Goal: Complete application form

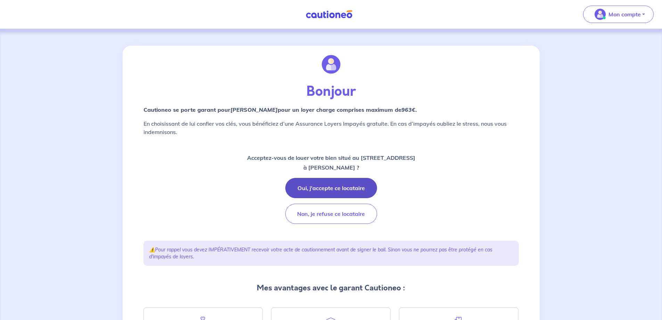
click at [344, 188] on button "Oui, j'accepte ce locataire" at bounding box center [331, 188] width 92 height 20
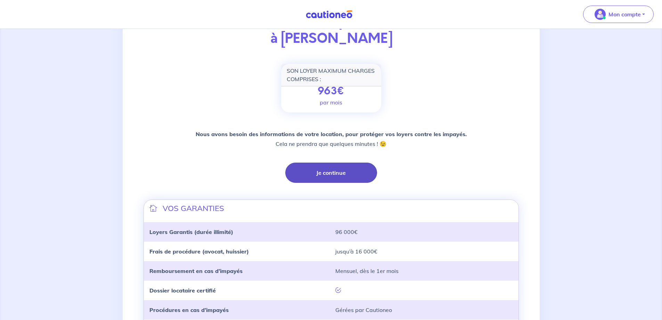
scroll to position [145, 0]
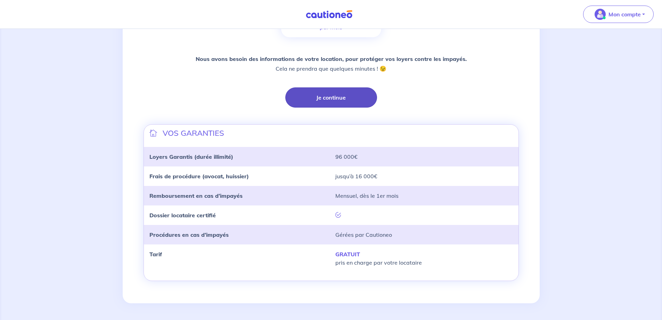
click at [337, 99] on button "Je continue" at bounding box center [331, 97] width 92 height 20
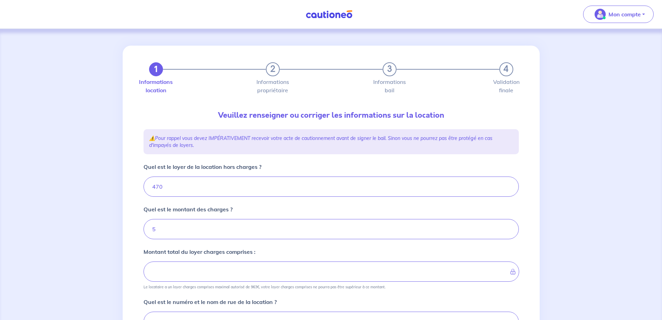
type input "475"
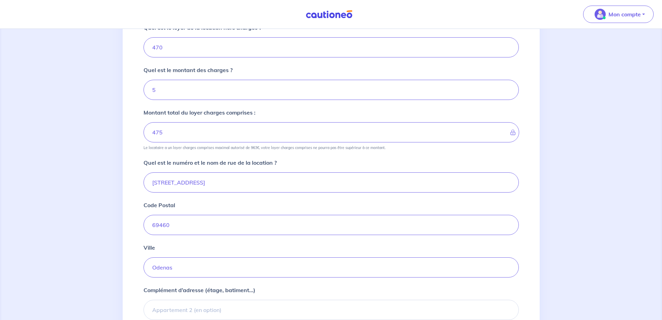
scroll to position [214, 0]
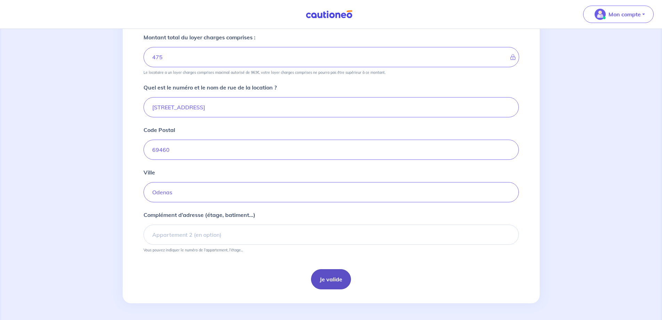
click at [322, 281] on button "Je valide" at bounding box center [331, 279] width 40 height 20
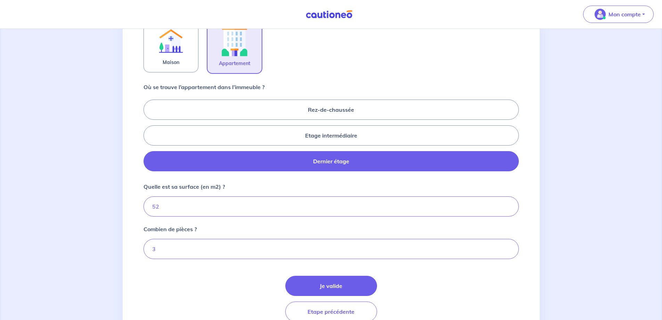
scroll to position [276, 0]
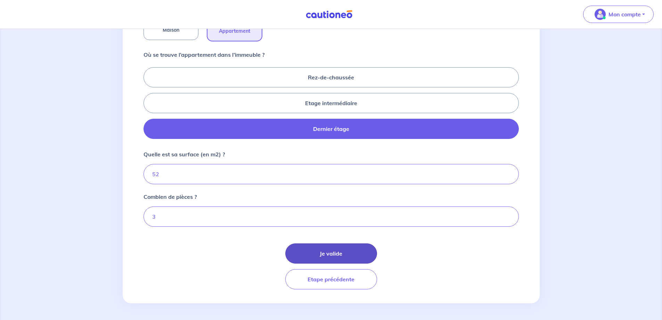
click at [330, 258] on button "Je valide" at bounding box center [331, 253] width 92 height 20
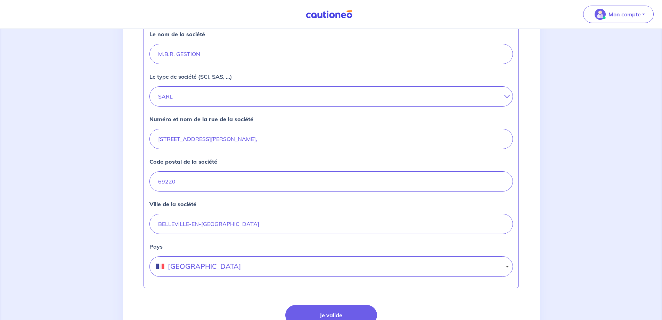
scroll to position [270, 0]
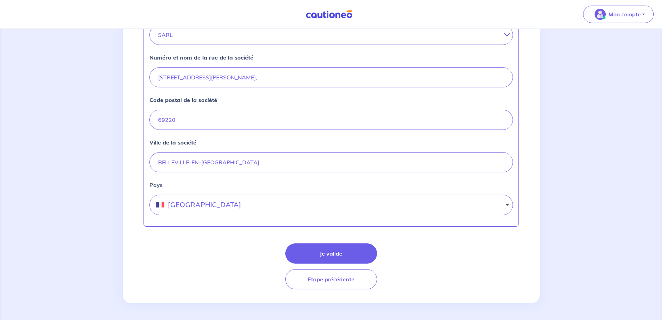
click at [330, 258] on button "Je valide" at bounding box center [331, 253] width 92 height 20
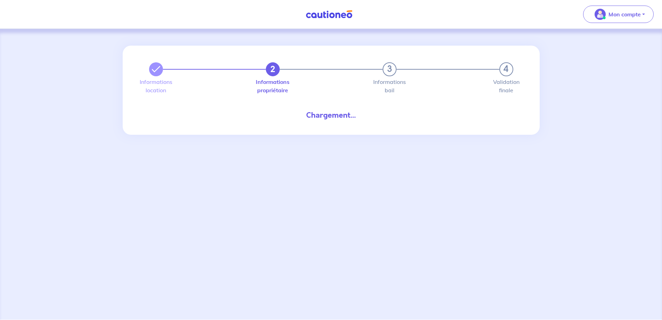
select select "FR"
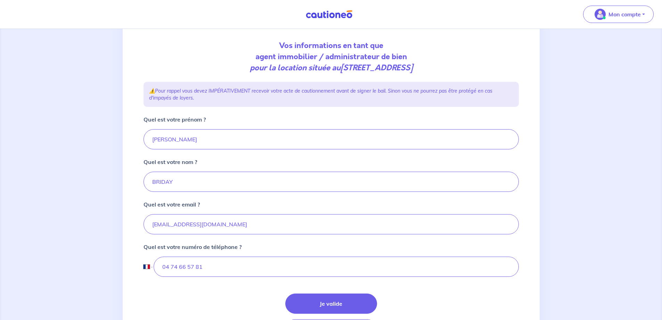
scroll to position [104, 0]
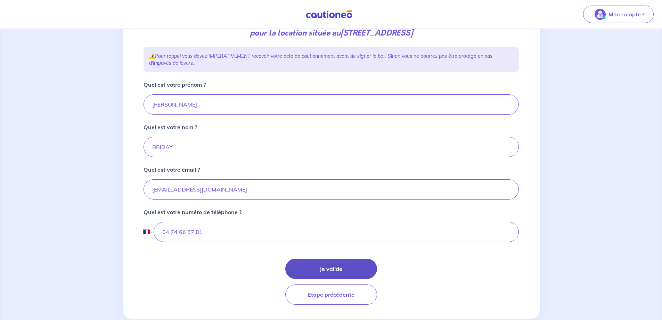
click at [333, 268] on button "Je valide" at bounding box center [331, 268] width 92 height 20
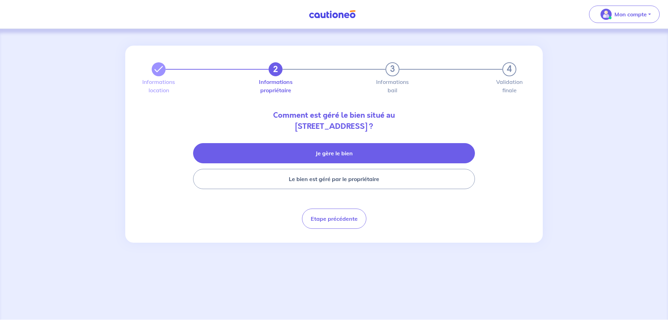
click at [348, 159] on button "Je gère le bien" at bounding box center [334, 153] width 282 height 20
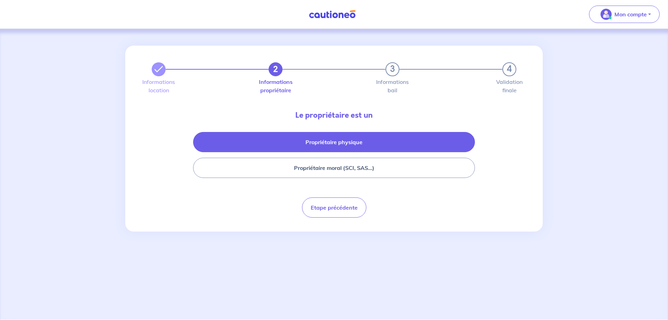
click at [346, 144] on button "Propriétaire physique" at bounding box center [334, 142] width 282 height 20
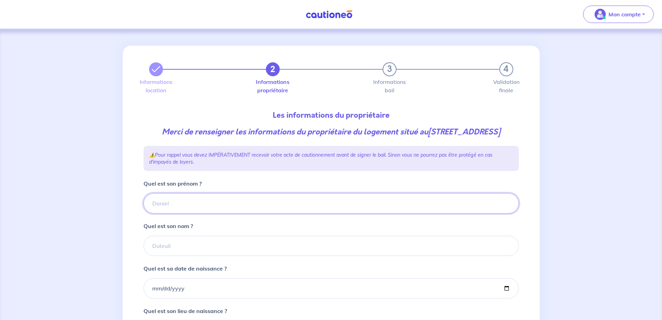
click at [315, 213] on input "Quel est son prénom ?" at bounding box center [332, 203] width 376 height 20
type input "[PERSON_NAME]"
click at [252, 256] on input "Quel est son nom ?" at bounding box center [332, 245] width 376 height 20
type input "GUIGNIER"
click at [246, 298] on input "Quel est sa date de naissance ?" at bounding box center [332, 288] width 376 height 20
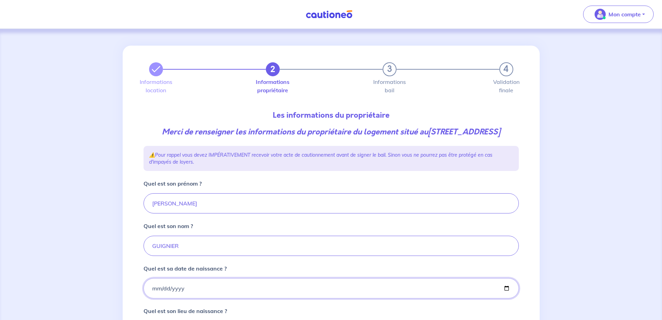
scroll to position [125, 0]
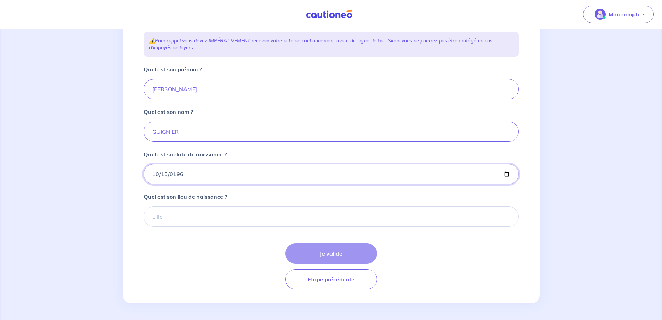
type input "[DATE]"
click at [168, 219] on input "Quel est son lieu de naissance ?" at bounding box center [332, 216] width 376 height 20
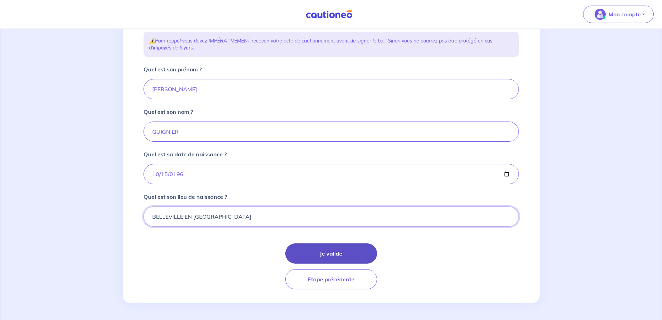
type input "BELLEVILLE EN [GEOGRAPHIC_DATA]"
click at [340, 255] on button "Je valide" at bounding box center [331, 253] width 92 height 20
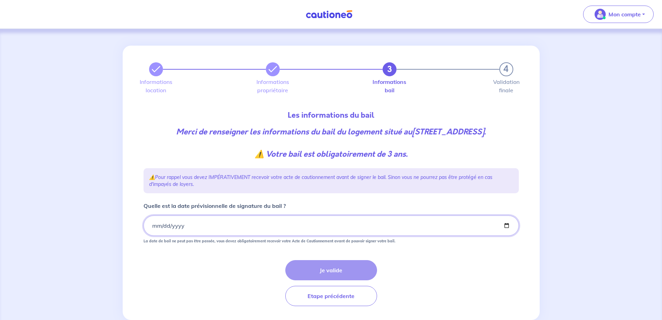
click at [151, 235] on input "Quelle est la date prévisionnelle de signature du bail ?" at bounding box center [332, 225] width 376 height 20
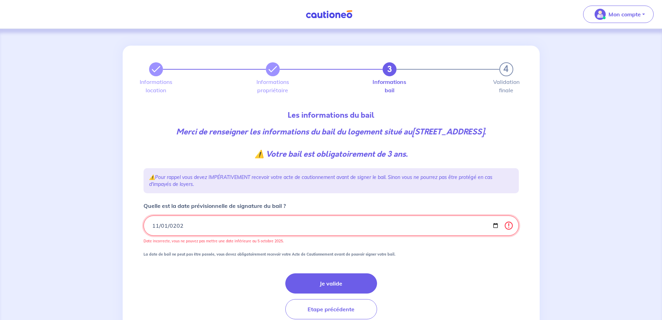
type input "[DATE]"
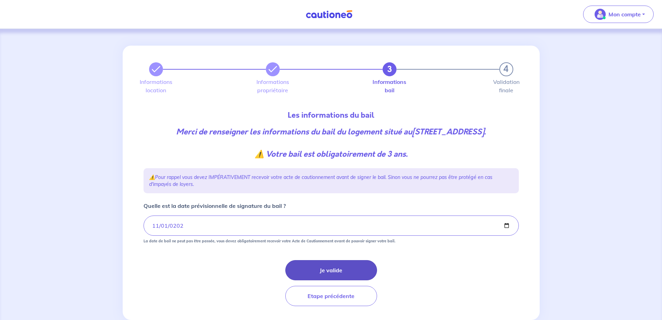
click at [337, 279] on button "Je valide" at bounding box center [331, 270] width 92 height 20
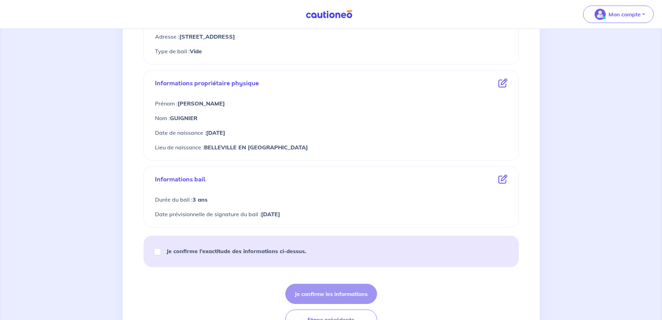
scroll to position [249, 0]
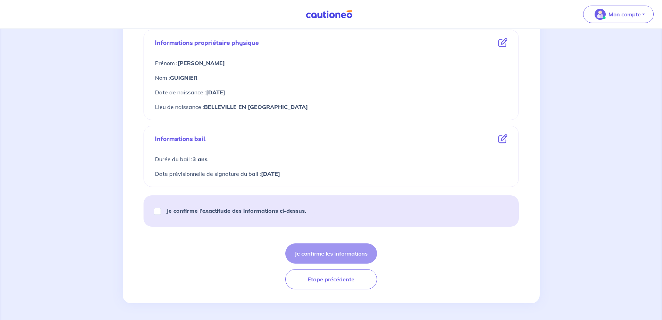
click at [339, 276] on button "Etape précédente" at bounding box center [331, 279] width 92 height 20
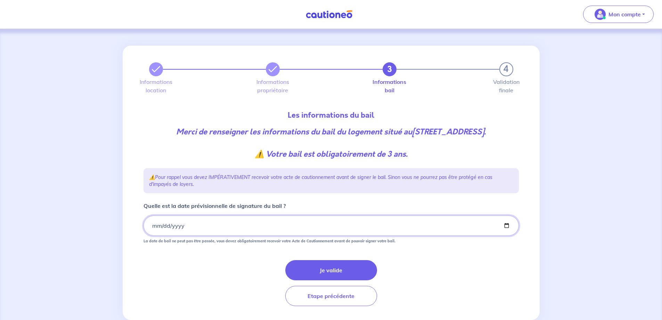
click at [151, 235] on input "[DATE]" at bounding box center [332, 225] width 376 height 20
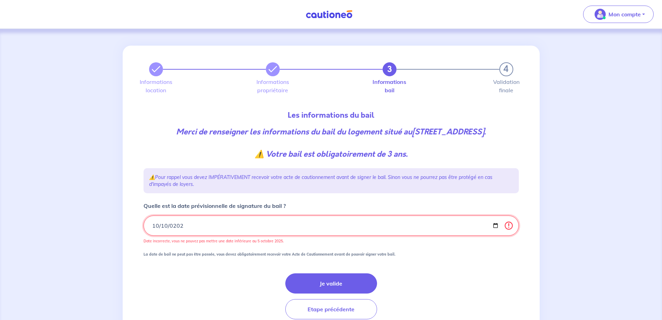
type input "[DATE]"
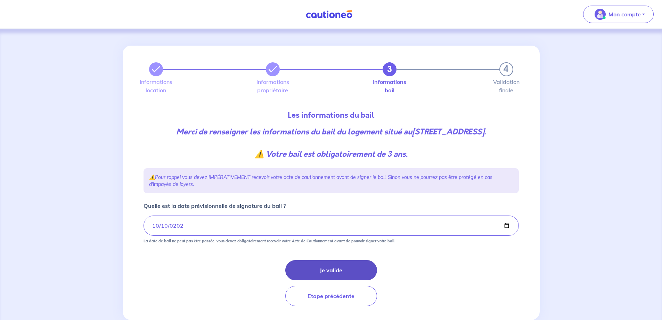
click at [330, 280] on button "Je valide" at bounding box center [331, 270] width 92 height 20
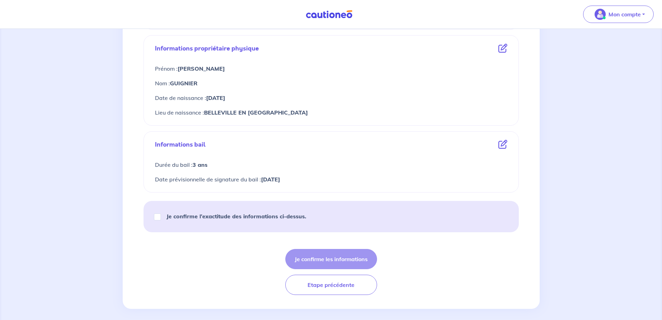
scroll to position [249, 0]
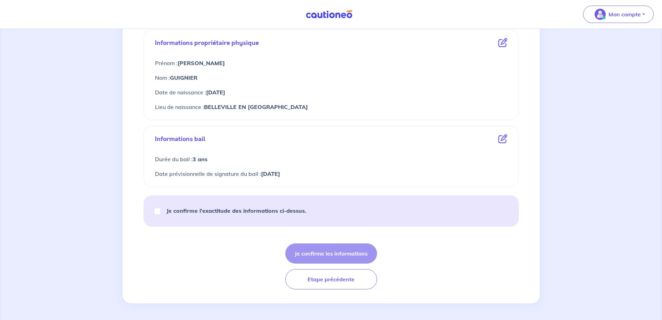
click at [161, 212] on div "Je confirme l’exactitude des informations ci-dessus." at bounding box center [233, 210] width 163 height 19
click at [158, 211] on input "Je confirme l’exactitude des informations ci-dessus." at bounding box center [157, 211] width 7 height 7
checkbox input "true"
click at [352, 254] on button "Je confirme les informations" at bounding box center [331, 253] width 92 height 20
